Goal: Information Seeking & Learning: Check status

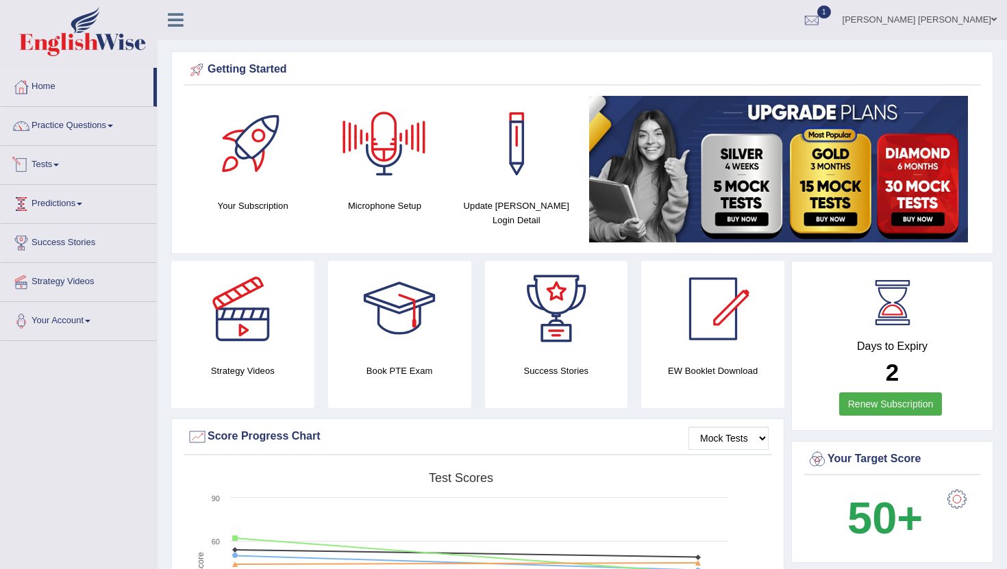
click at [49, 164] on link "Tests" at bounding box center [79, 163] width 156 height 34
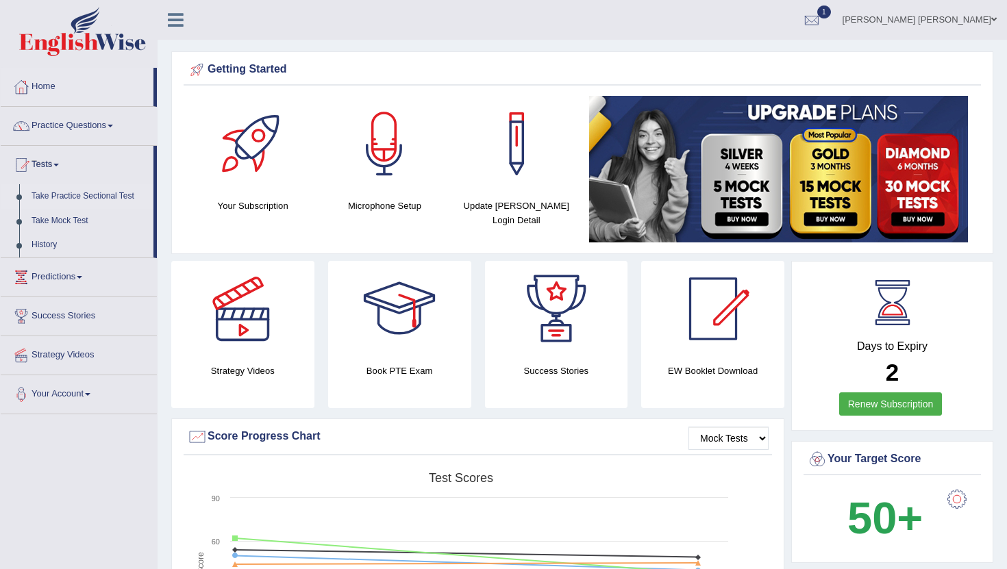
click at [74, 195] on link "Take Practice Sectional Test" at bounding box center [89, 196] width 128 height 25
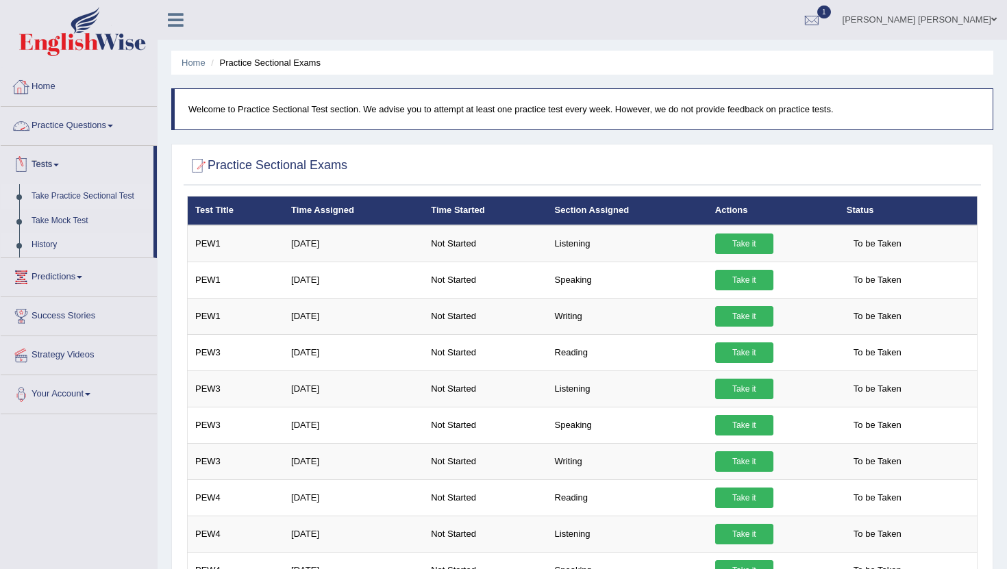
click at [51, 247] on link "History" at bounding box center [89, 245] width 128 height 25
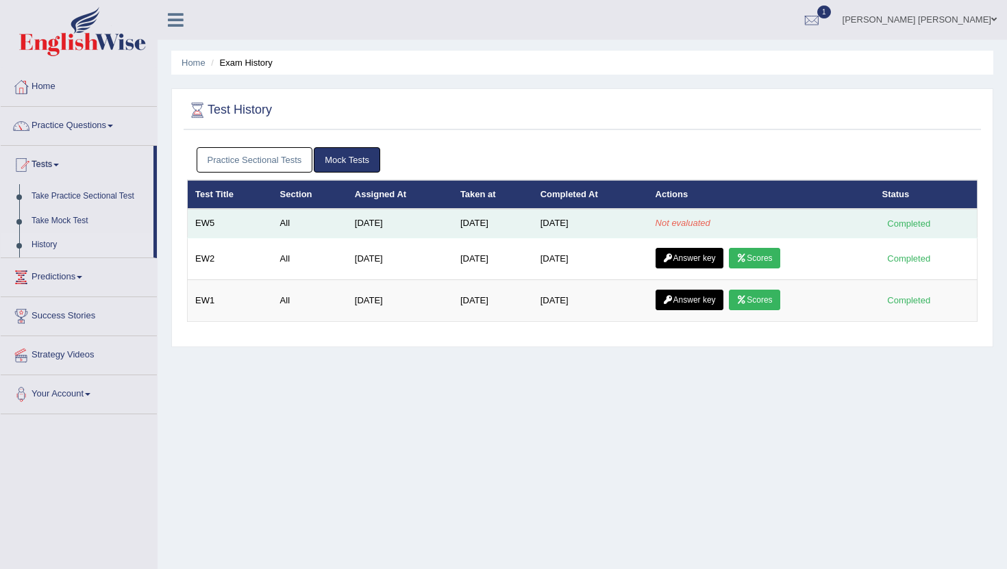
click at [922, 227] on div "Completed" at bounding box center [908, 223] width 53 height 14
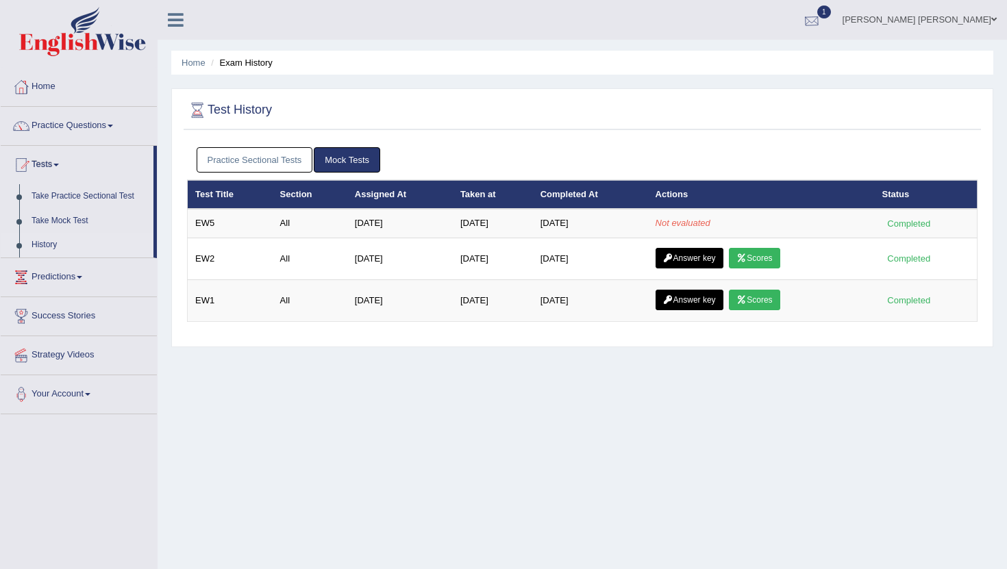
click at [822, 18] on div at bounding box center [811, 20] width 21 height 21
click at [720, 65] on span "Exam evaluated" at bounding box center [728, 68] width 182 height 11
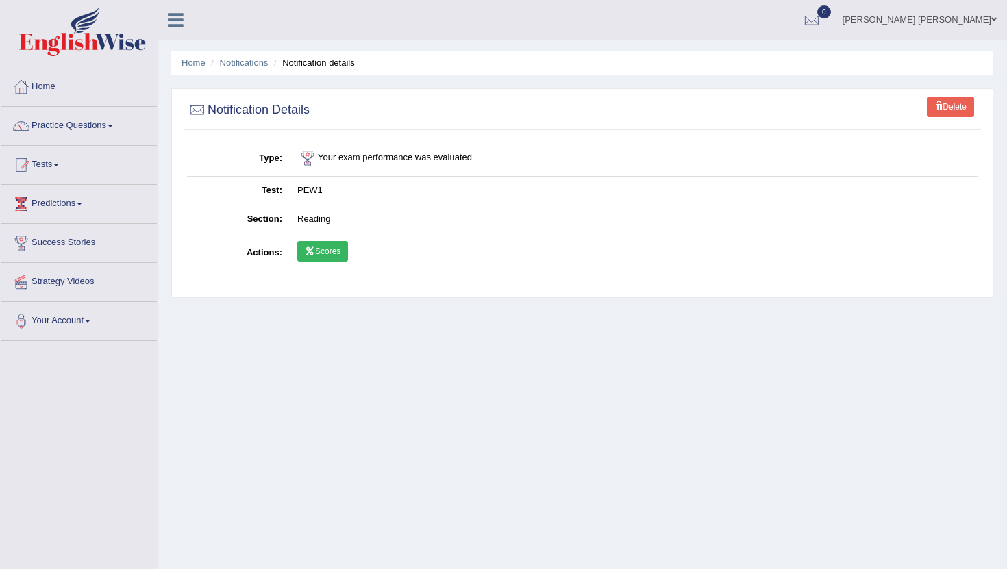
click at [320, 257] on link "Scores" at bounding box center [322, 251] width 51 height 21
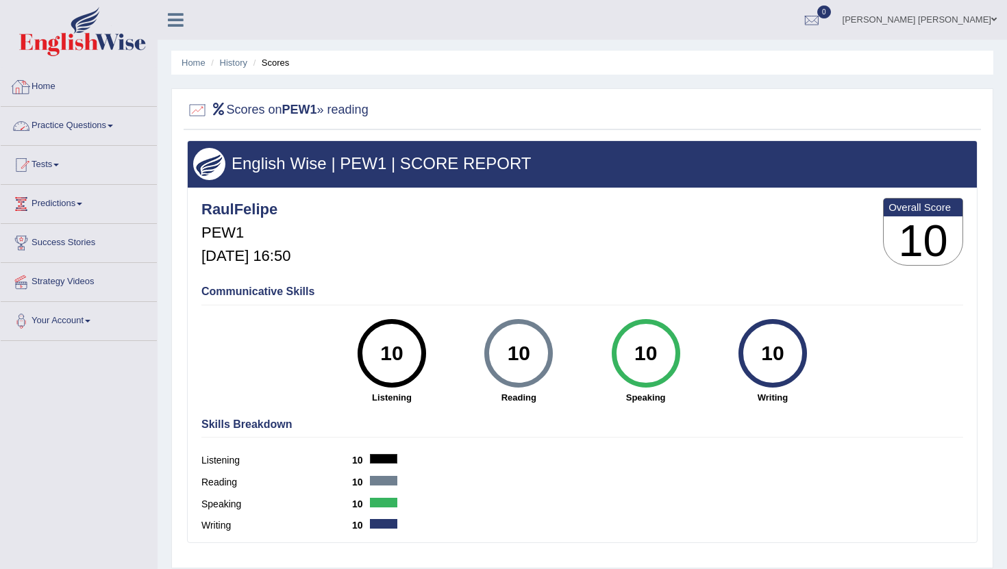
click at [59, 123] on link "Practice Questions" at bounding box center [79, 124] width 156 height 34
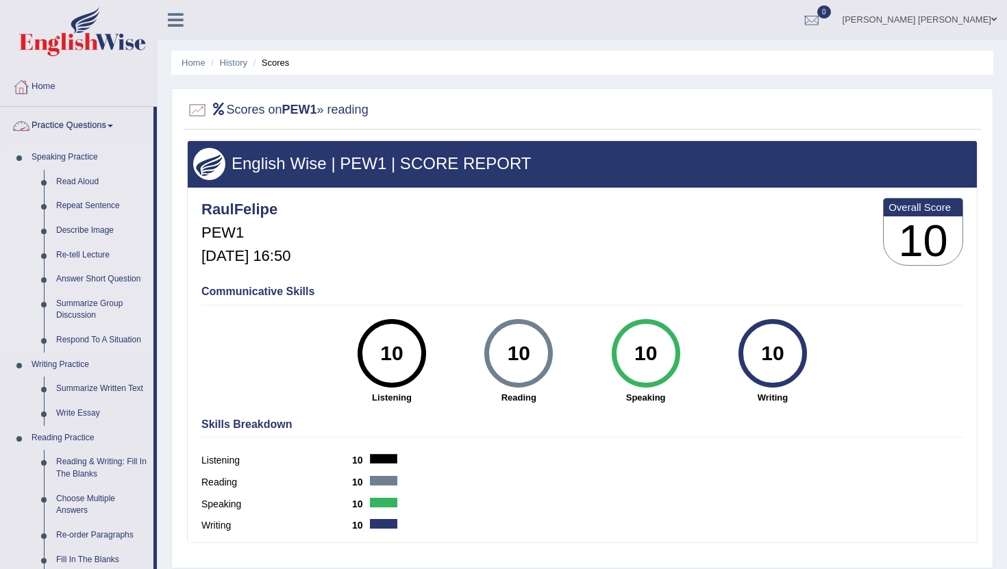
click at [78, 161] on link "Speaking Practice" at bounding box center [89, 157] width 128 height 25
click at [107, 127] on link "Practice Questions" at bounding box center [77, 124] width 153 height 34
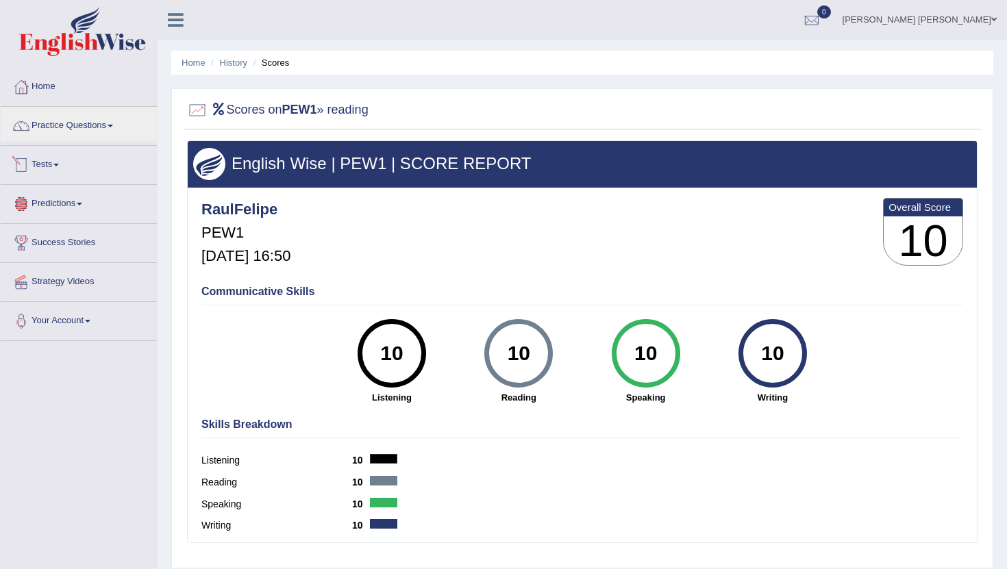
click at [58, 160] on link "Tests" at bounding box center [79, 163] width 156 height 34
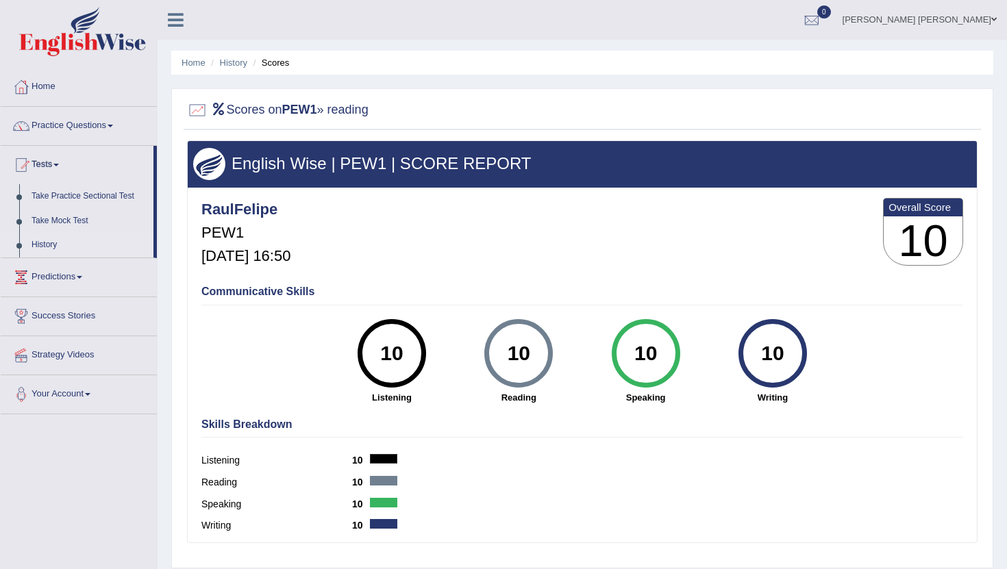
click at [59, 244] on link "History" at bounding box center [89, 245] width 128 height 25
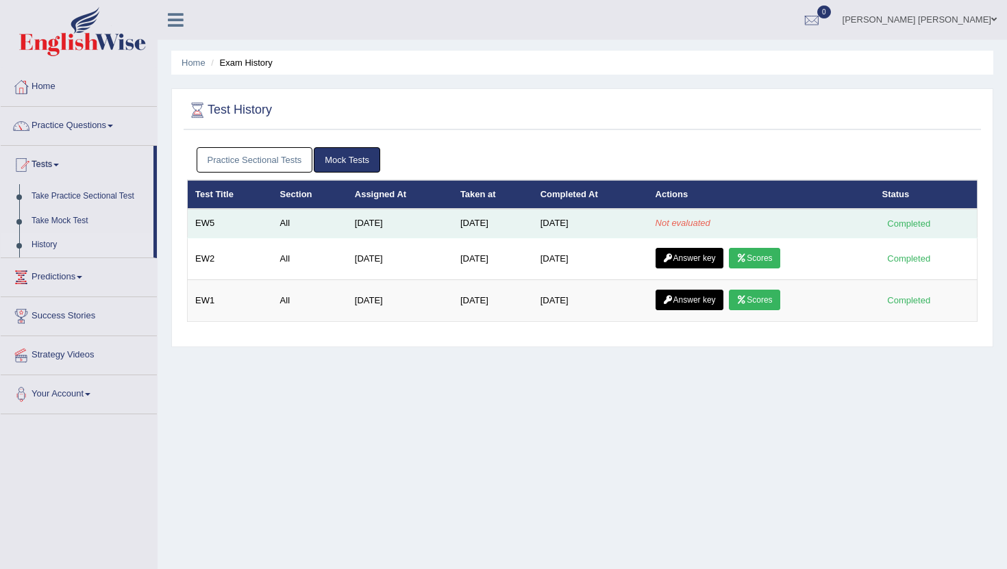
click at [903, 223] on div "Completed" at bounding box center [908, 223] width 53 height 14
click at [690, 225] on em "Not evaluated" at bounding box center [682, 223] width 55 height 10
click at [542, 223] on td "[DATE]" at bounding box center [590, 223] width 115 height 29
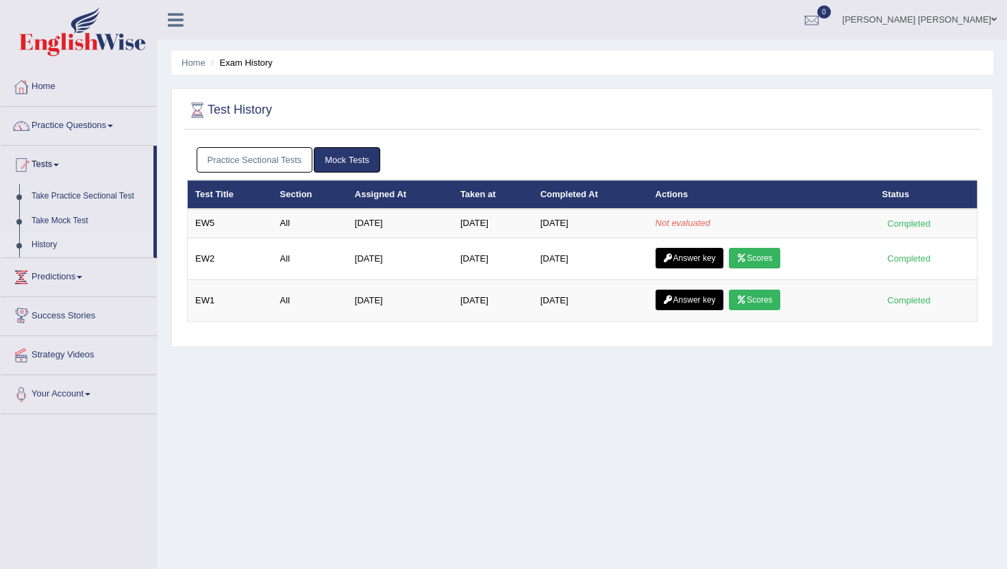
click at [50, 246] on link "History" at bounding box center [89, 245] width 128 height 25
click at [34, 244] on link "History" at bounding box center [89, 245] width 128 height 25
click at [60, 197] on link "Take Practice Sectional Test" at bounding box center [89, 196] width 128 height 25
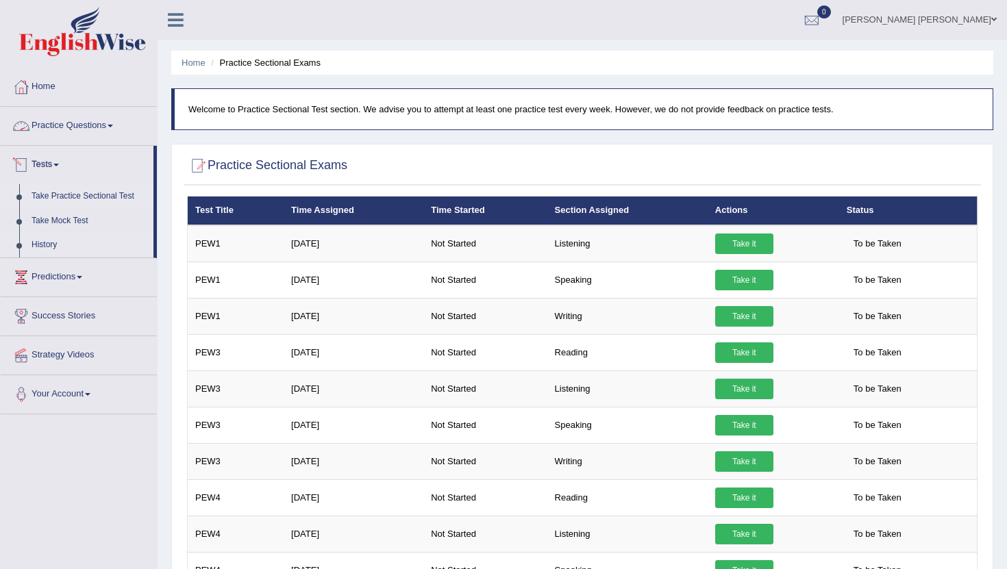
click at [40, 242] on link "History" at bounding box center [89, 245] width 128 height 25
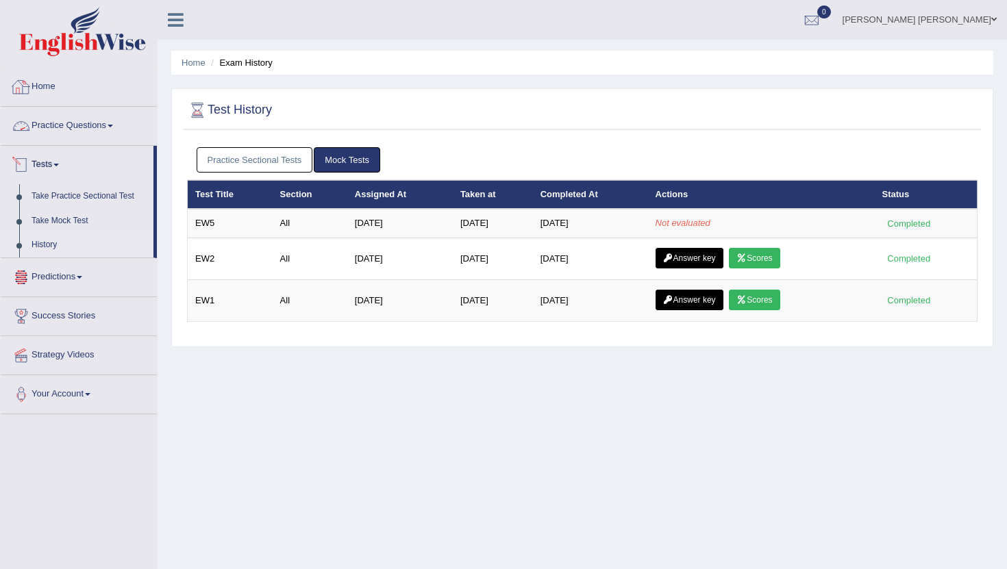
click at [51, 90] on link "Home" at bounding box center [79, 85] width 156 height 34
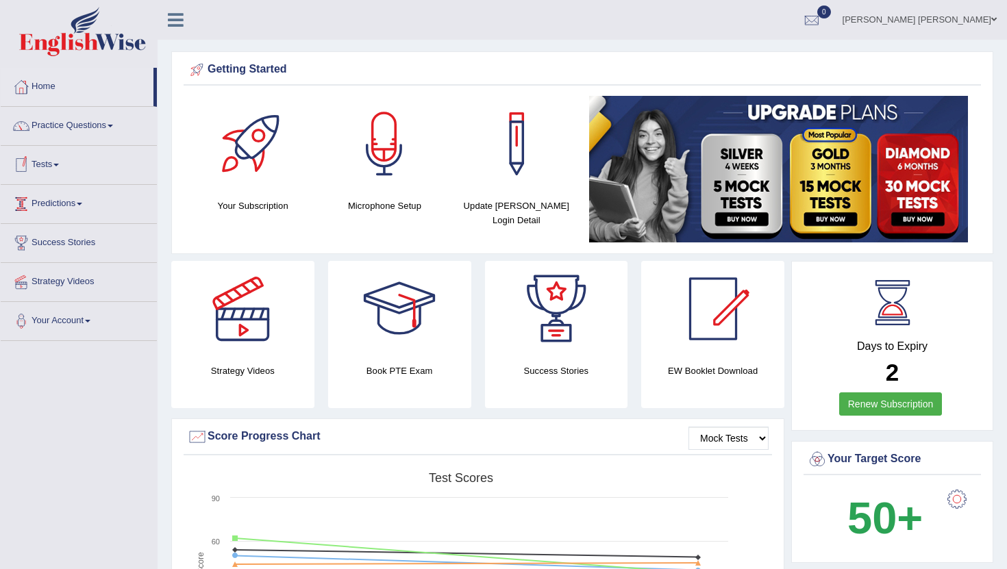
click at [60, 168] on link "Tests" at bounding box center [79, 163] width 156 height 34
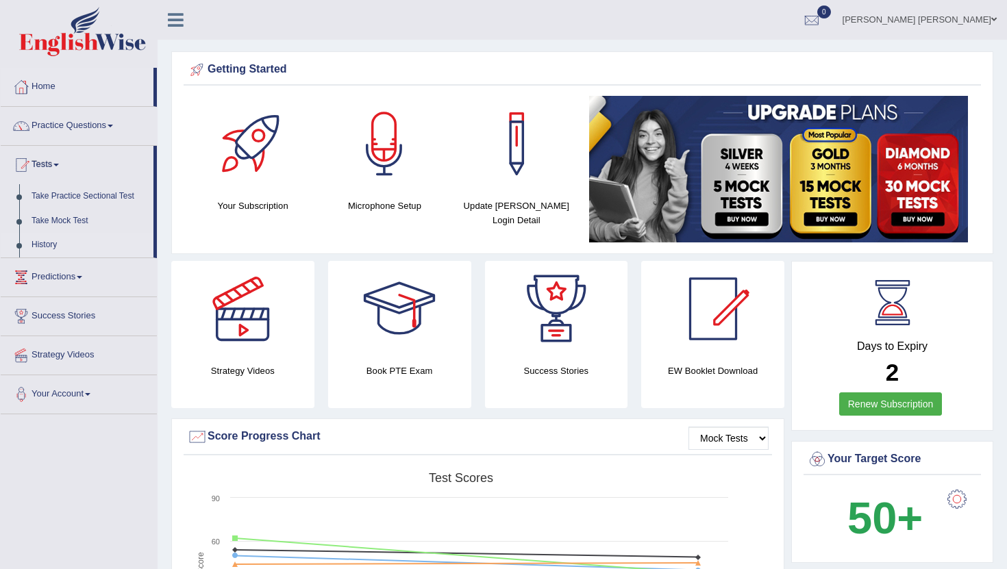
click at [47, 244] on link "History" at bounding box center [89, 245] width 128 height 25
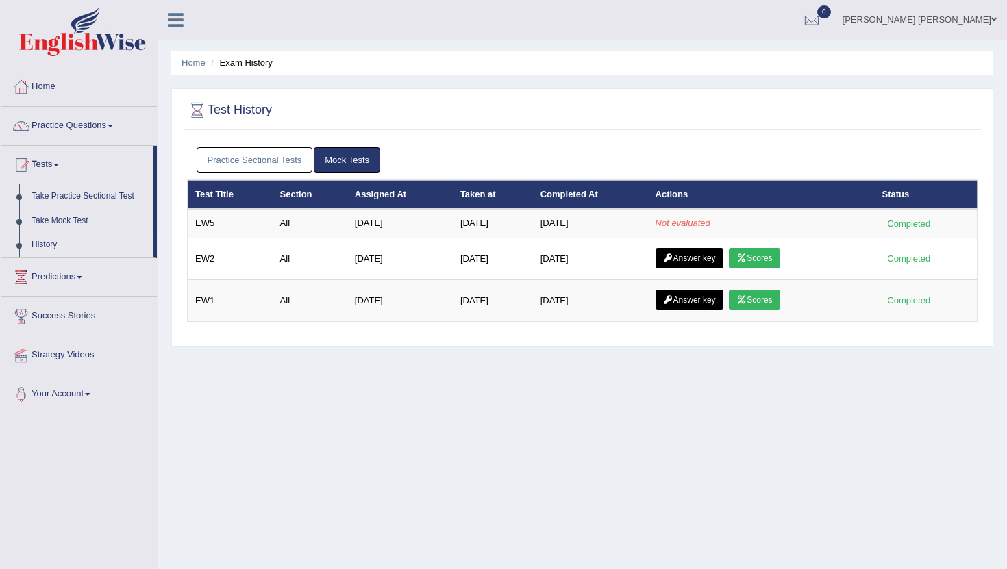
click at [549, 440] on div "Home Exam History Test History Practice Sectional Tests Mock Tests Test Title S…" at bounding box center [581, 342] width 849 height 685
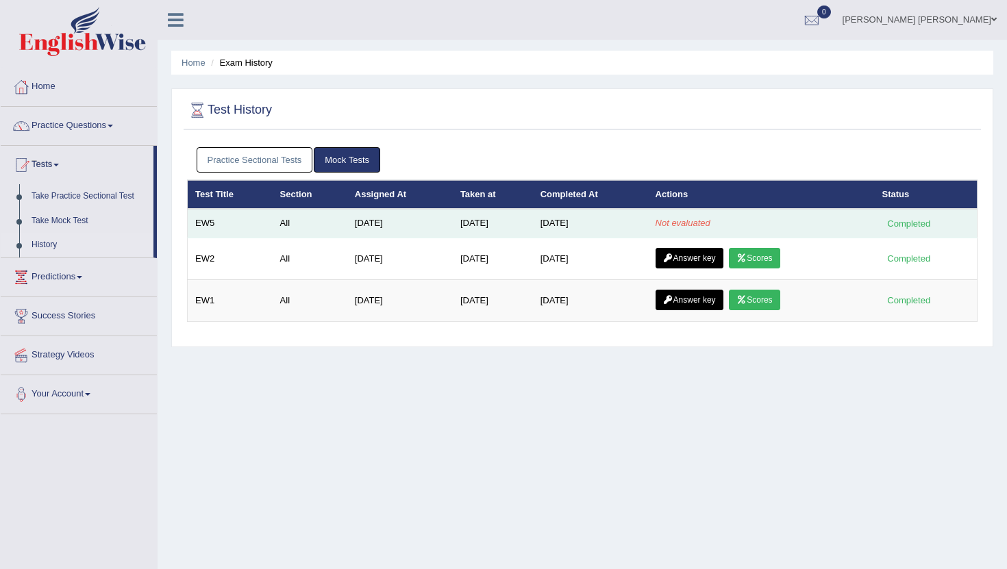
click at [689, 223] on em "Not evaluated" at bounding box center [682, 223] width 55 height 10
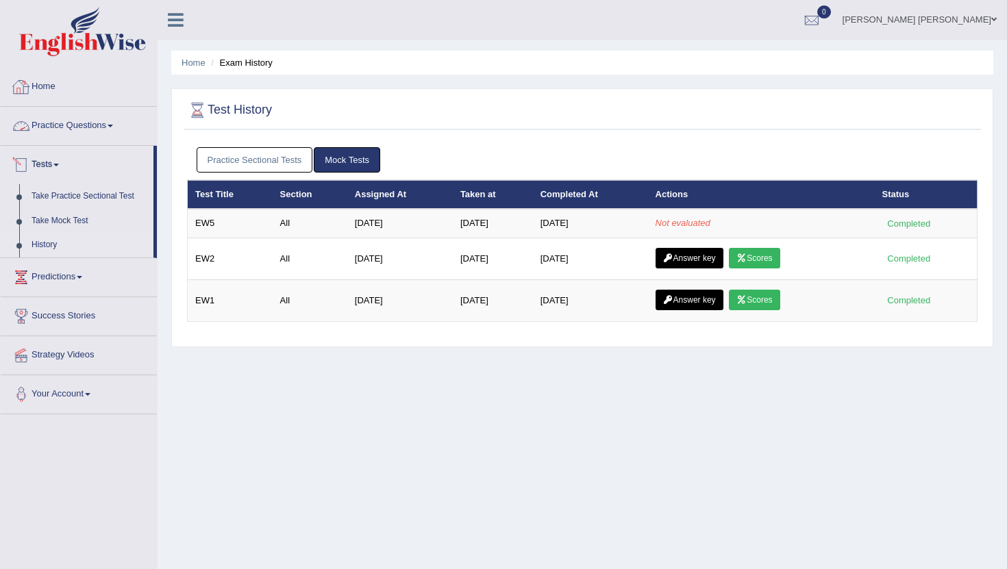
click at [53, 94] on link "Home" at bounding box center [79, 85] width 156 height 34
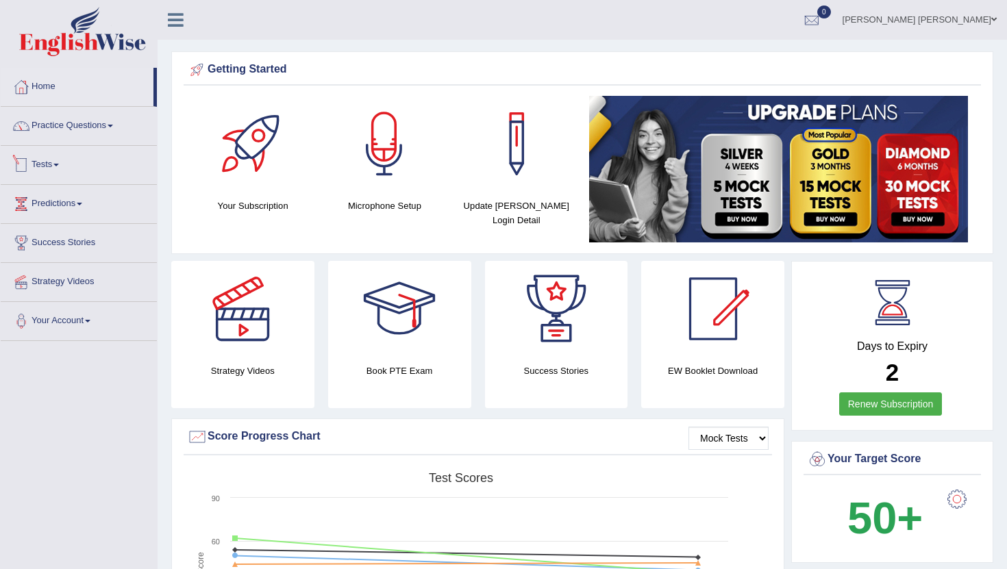
click at [49, 122] on link "Practice Questions" at bounding box center [79, 124] width 156 height 34
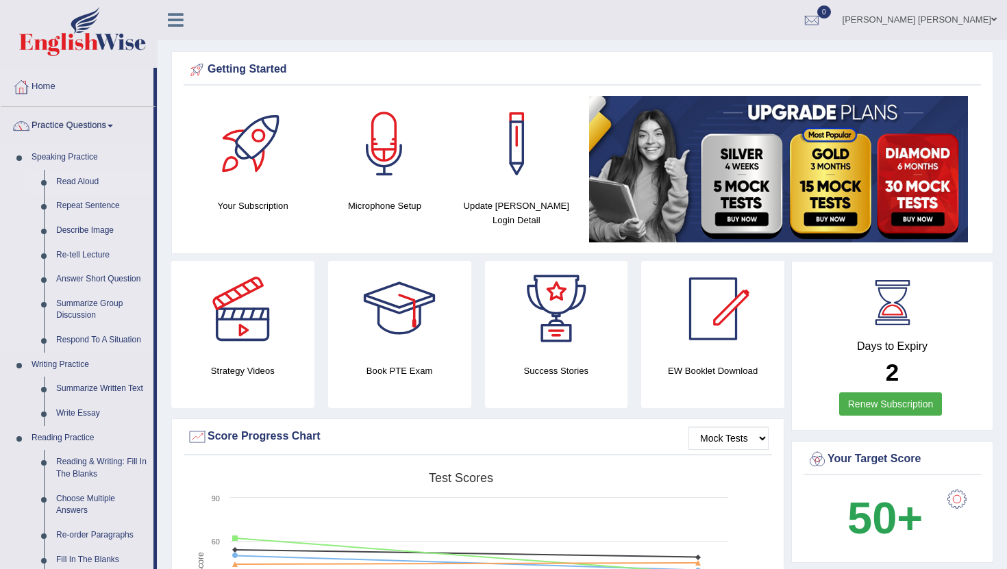
click at [77, 179] on link "Read Aloud" at bounding box center [101, 182] width 103 height 25
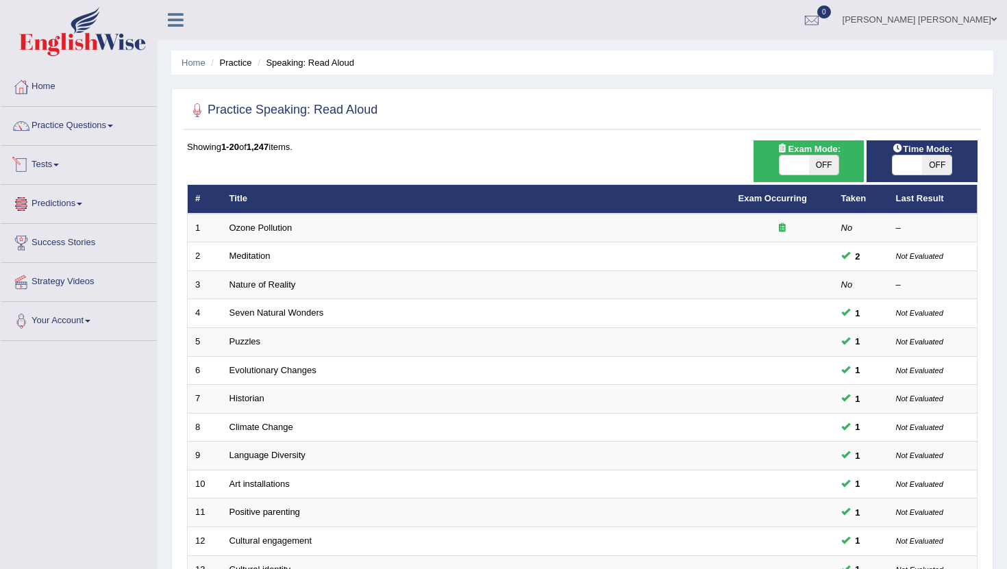
click at [47, 165] on link "Tests" at bounding box center [79, 163] width 156 height 34
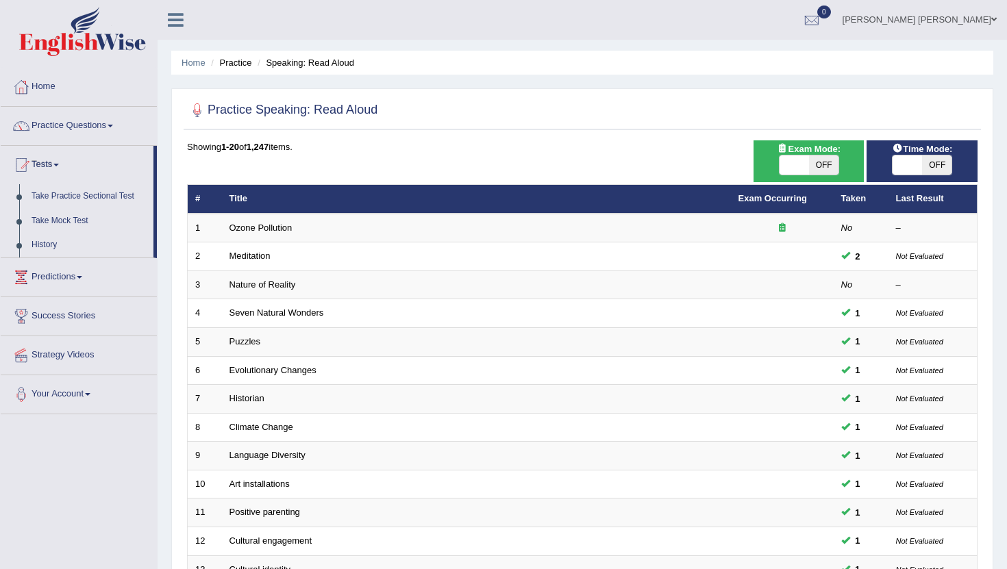
click at [47, 165] on link "Tests" at bounding box center [77, 163] width 153 height 34
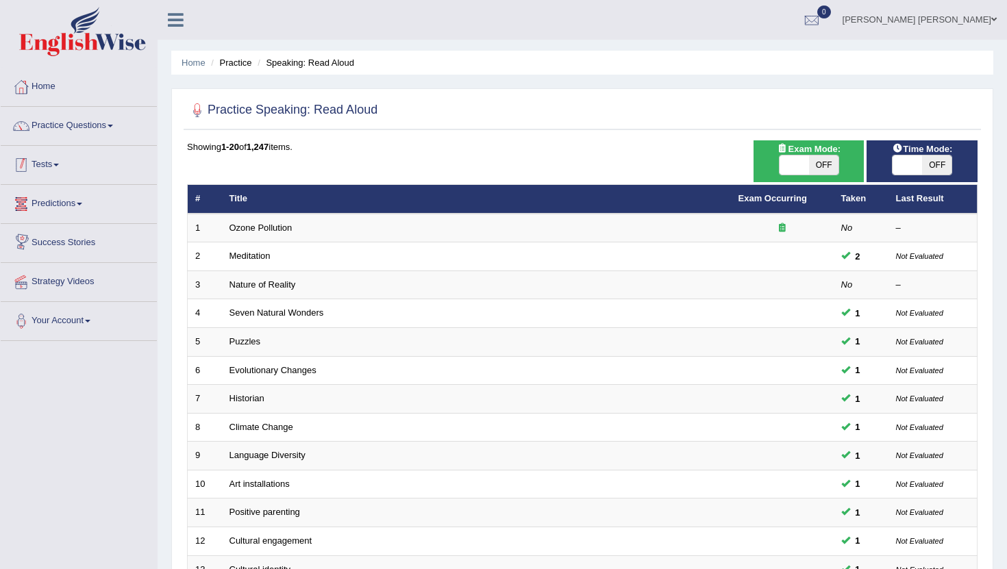
click at [42, 164] on link "Tests" at bounding box center [79, 163] width 156 height 34
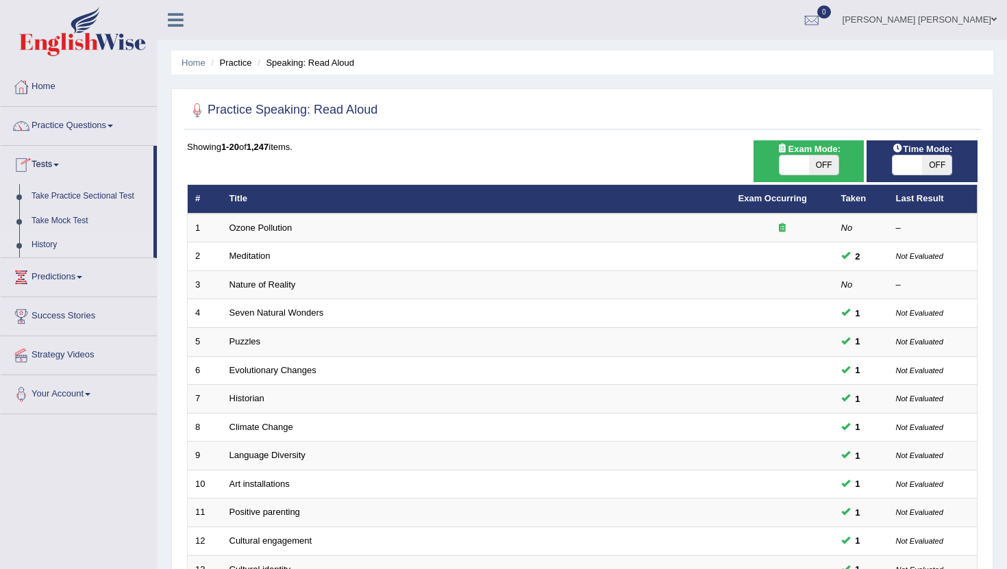
click at [41, 239] on link "History" at bounding box center [89, 245] width 128 height 25
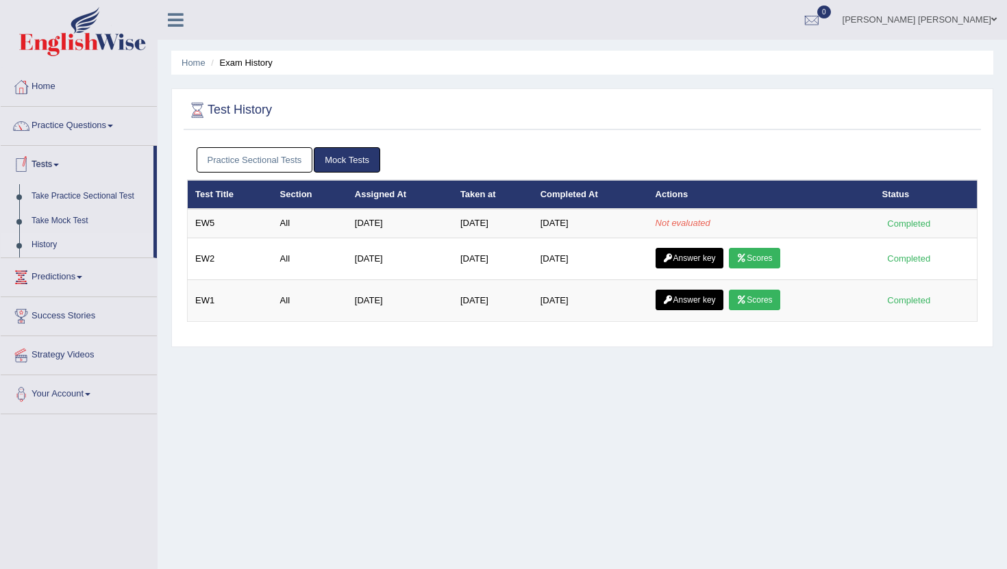
click at [46, 249] on link "History" at bounding box center [89, 245] width 128 height 25
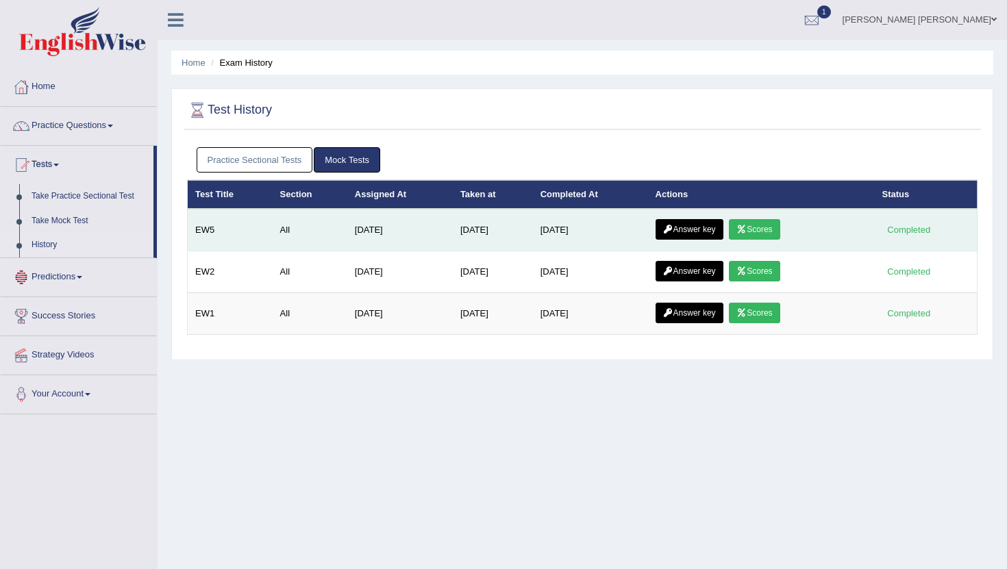
click at [772, 230] on link "Scores" at bounding box center [754, 229] width 51 height 21
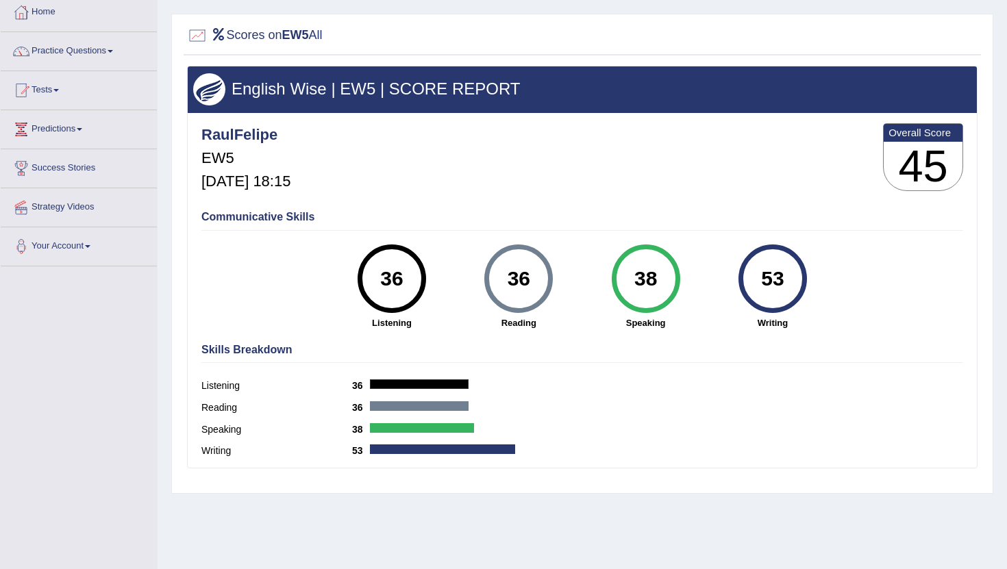
scroll to position [79, 0]
